Goal: Find specific page/section: Find specific page/section

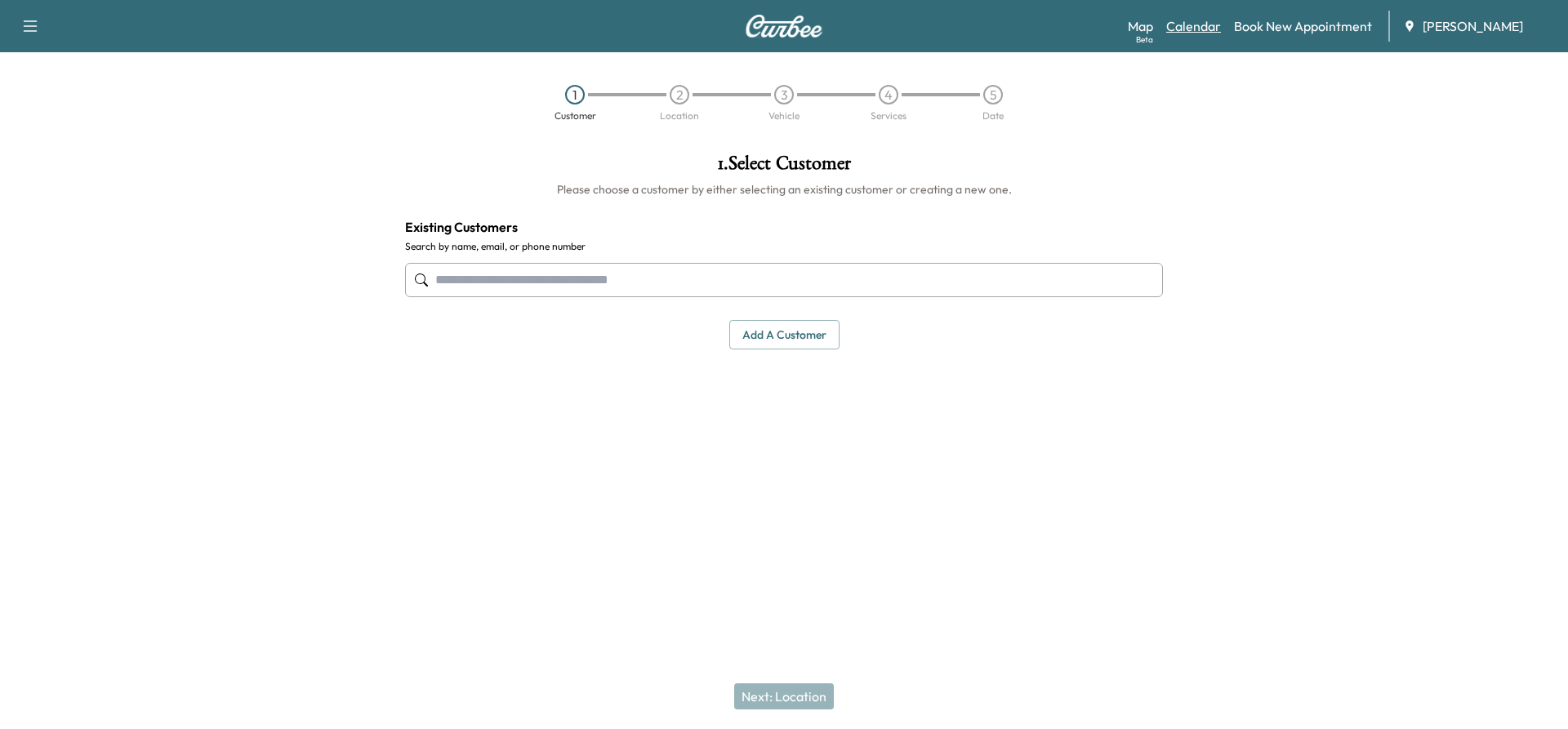
click at [1211, 28] on link "Calendar" at bounding box center [1193, 25] width 54 height 20
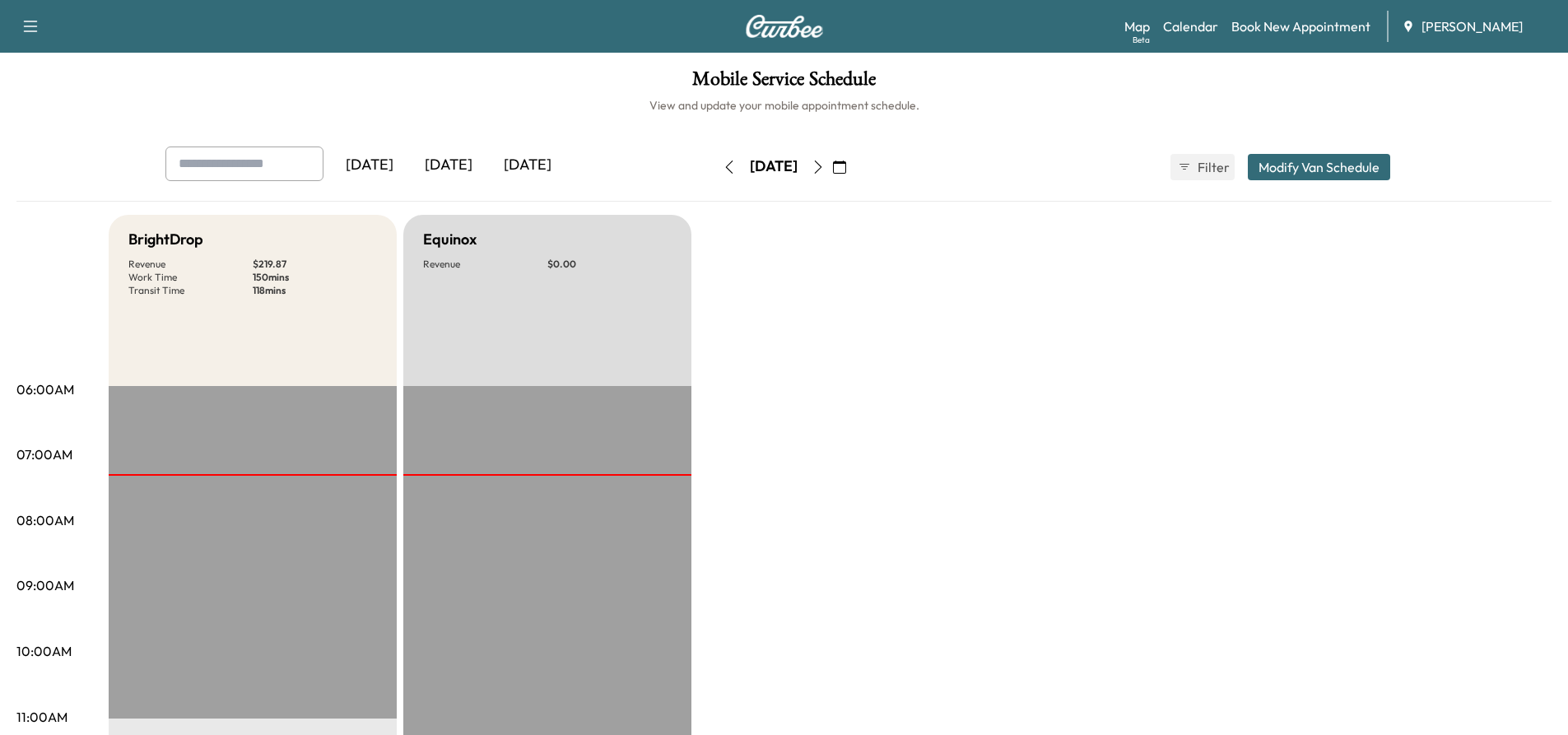
click at [825, 166] on icon "button" at bounding box center [818, 167] width 13 height 13
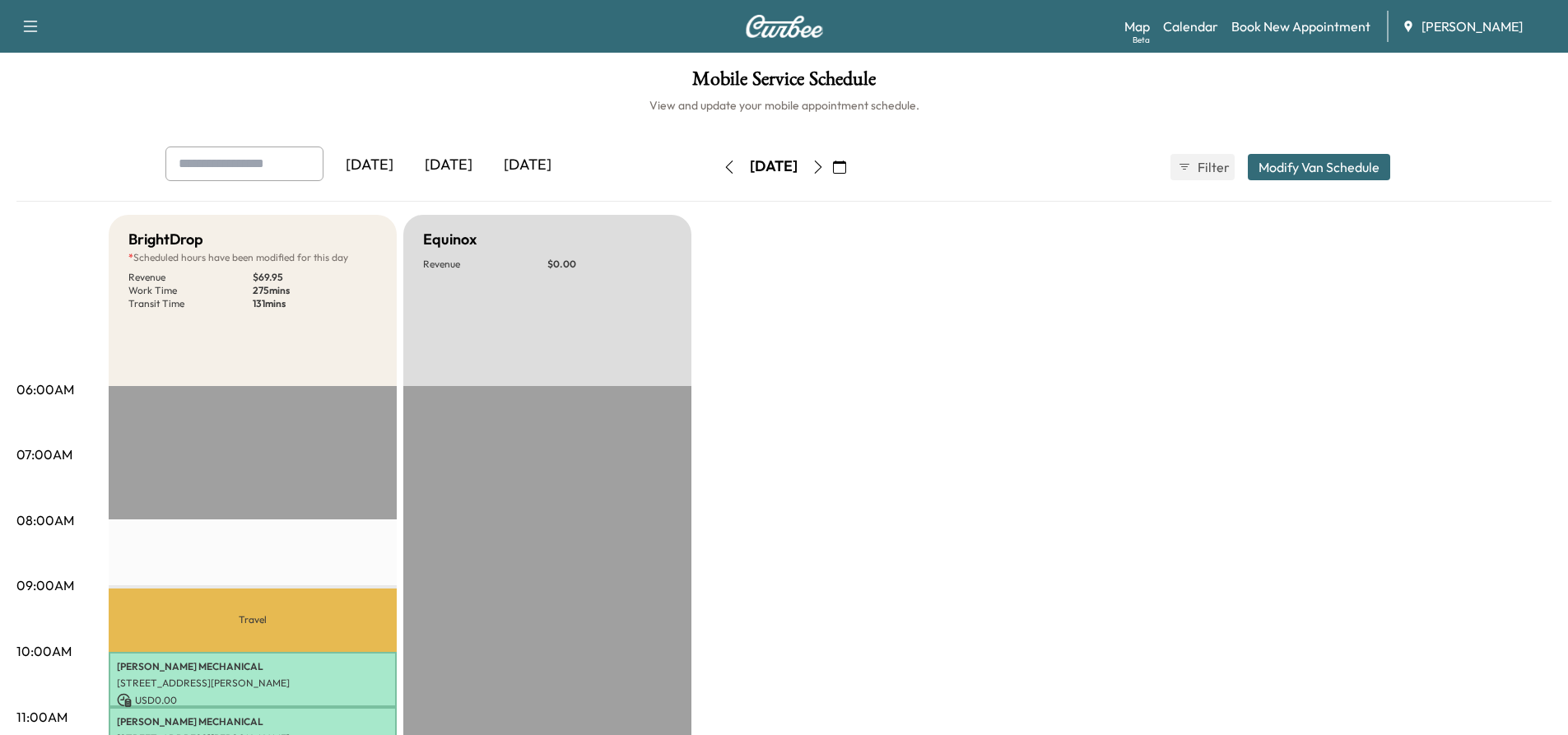
click at [825, 167] on icon "button" at bounding box center [818, 167] width 13 height 13
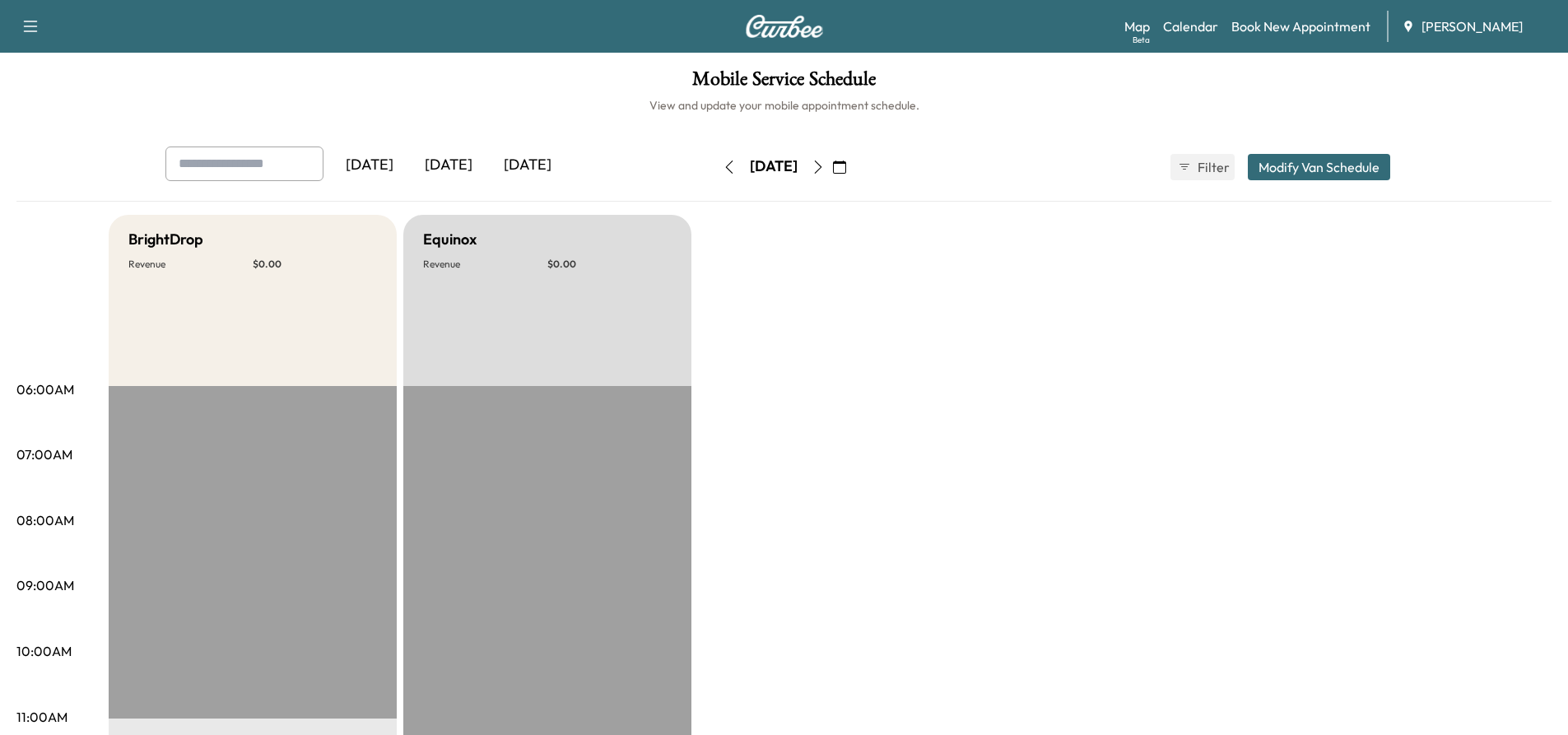
click at [722, 164] on icon "button" at bounding box center [729, 167] width 13 height 13
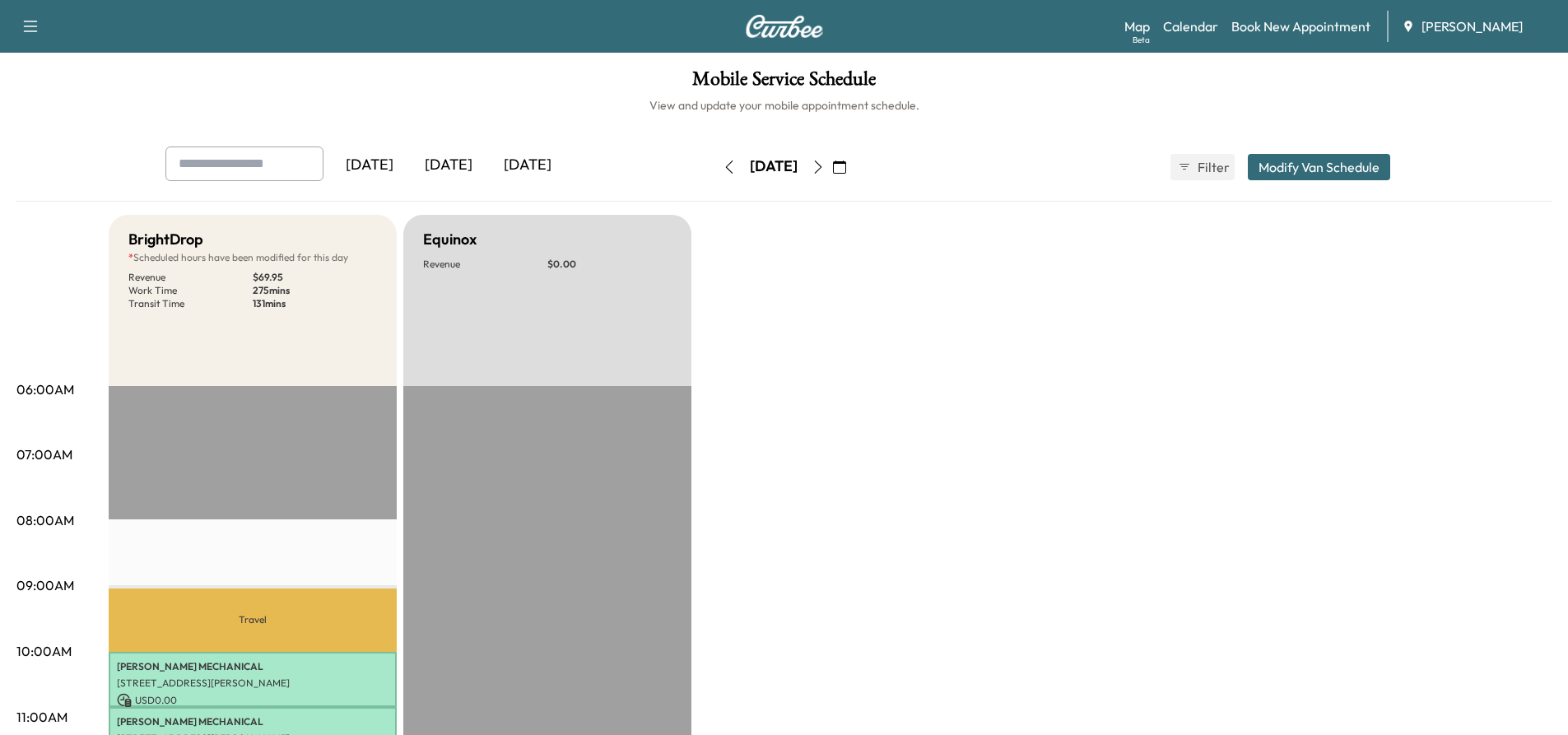
click at [715, 164] on button "button" at bounding box center [729, 168] width 28 height 27
